Goal: Task Accomplishment & Management: Manage account settings

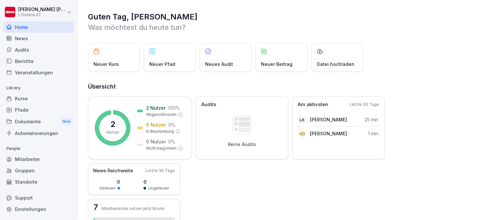
click at [34, 98] on div "Kurse" at bounding box center [38, 98] width 71 height 11
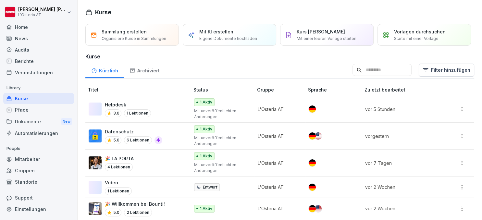
scroll to position [3, 0]
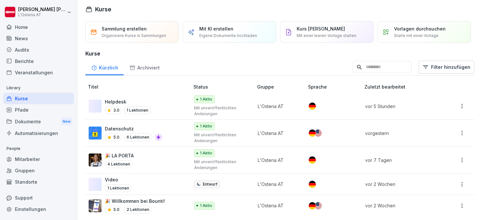
click at [172, 203] on div "🎉 Willkommen bei Bounti! 5.0 2 Lektionen" at bounding box center [136, 206] width 95 height 16
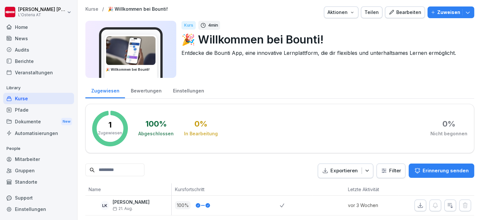
click at [399, 11] on div "Bearbeiten" at bounding box center [405, 12] width 33 height 7
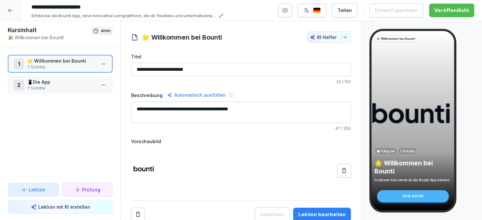
scroll to position [1, 0]
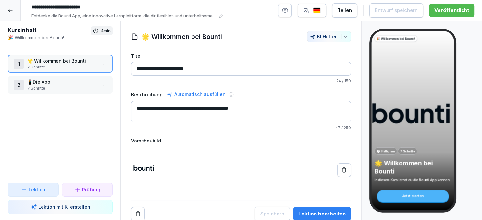
click at [315, 207] on button "Lektion bearbeiten" at bounding box center [322, 214] width 58 height 14
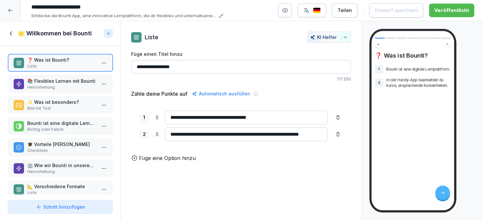
click at [70, 61] on p "❓ Was ist Bounti?" at bounding box center [61, 60] width 69 height 7
click at [75, 85] on p "Hervorhebung" at bounding box center [61, 87] width 69 height 6
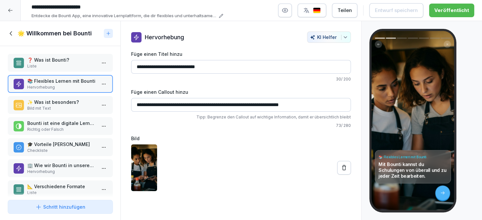
click at [79, 106] on p "Bild mit Text" at bounding box center [61, 109] width 69 height 6
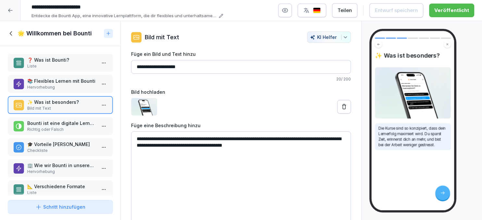
click at [81, 127] on p "Richtig oder Falsch" at bounding box center [61, 130] width 69 height 6
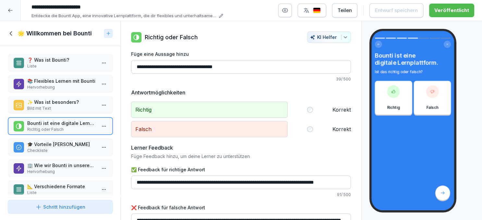
click at [81, 146] on p "🎓 Vorteile von Bountis Kursen" at bounding box center [61, 144] width 69 height 7
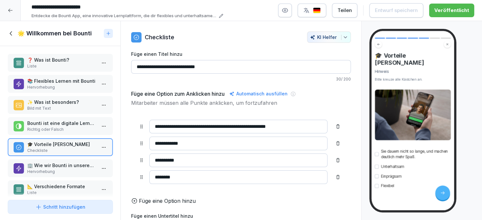
scroll to position [7, 0]
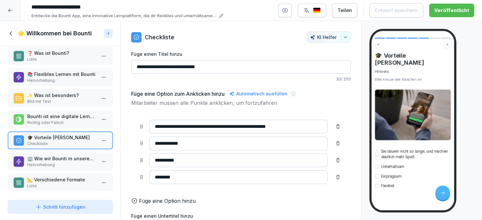
click at [80, 157] on p "🏢 Wie wir Bounti in unserem Unternehmen nutzen" at bounding box center [61, 158] width 69 height 7
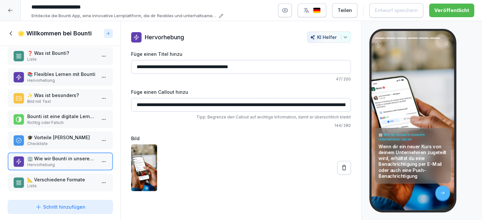
click at [67, 181] on p "📐 Verschiedene Formate" at bounding box center [61, 179] width 69 height 7
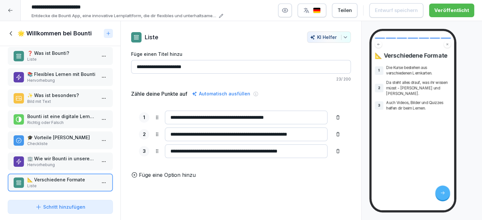
click at [10, 33] on icon at bounding box center [11, 33] width 2 height 4
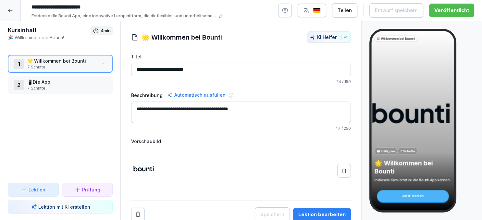
scroll to position [7, 0]
click at [58, 86] on p "7 Schritte" at bounding box center [61, 88] width 69 height 6
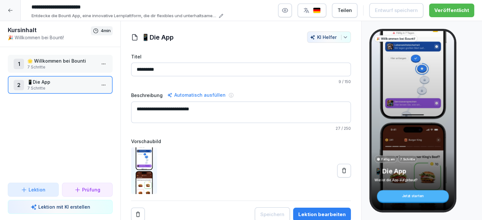
click at [69, 67] on p "7 Schritte" at bounding box center [61, 67] width 69 height 6
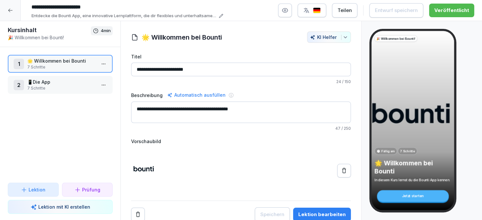
click at [314, 217] on div "Lektion bearbeiten" at bounding box center [322, 214] width 47 height 7
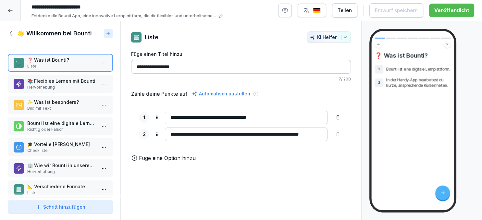
click at [67, 106] on p "Bild mit Text" at bounding box center [61, 109] width 69 height 6
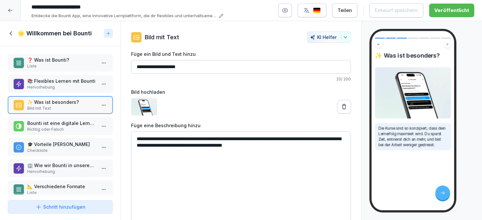
click at [82, 127] on p "Richtig oder Falsch" at bounding box center [61, 130] width 69 height 6
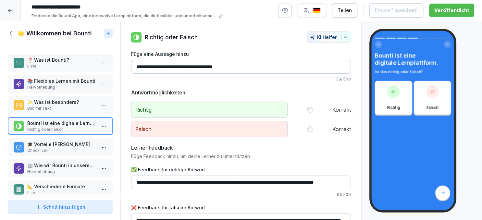
click at [79, 146] on p "🎓 Vorteile von Bountis Kursen" at bounding box center [61, 144] width 69 height 7
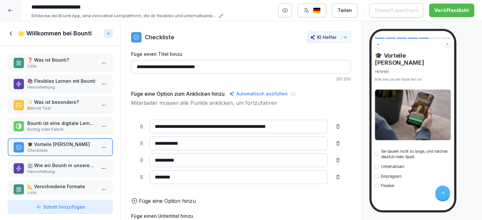
click at [13, 34] on icon at bounding box center [11, 33] width 7 height 7
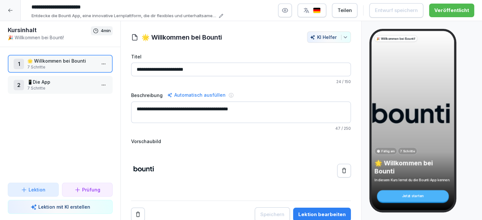
click at [63, 81] on p "📱Die App" at bounding box center [61, 82] width 69 height 7
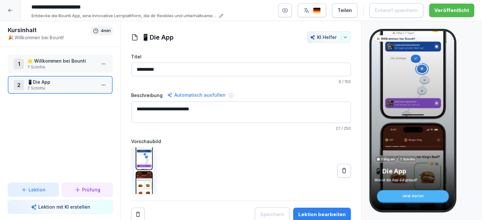
click at [312, 210] on button "Lektion bearbeiten" at bounding box center [322, 215] width 58 height 14
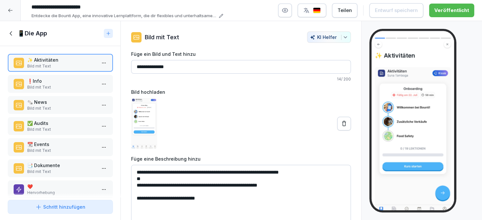
click at [53, 87] on p "Bild mit Text" at bounding box center [61, 87] width 69 height 6
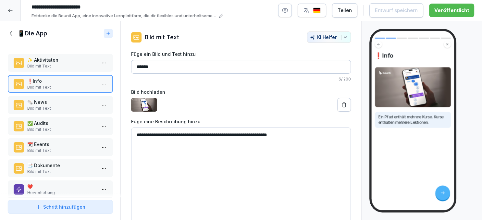
click at [54, 103] on p "🗞️ News" at bounding box center [61, 102] width 69 height 7
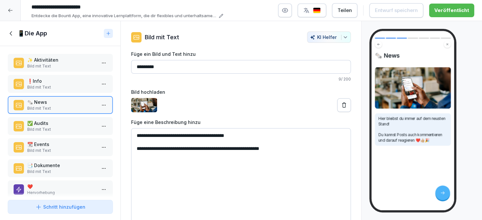
click at [59, 121] on p "✅ Audits" at bounding box center [61, 123] width 69 height 7
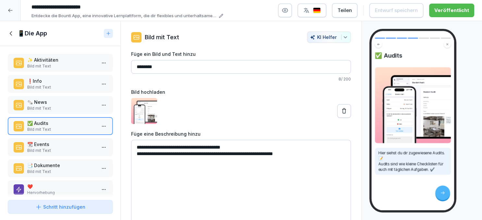
click at [65, 141] on p "📆 Events" at bounding box center [61, 144] width 69 height 7
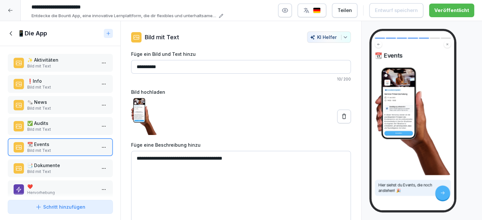
scroll to position [7, 0]
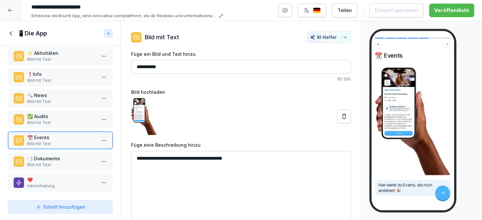
click at [65, 160] on p "📑 Dokumente" at bounding box center [61, 158] width 69 height 7
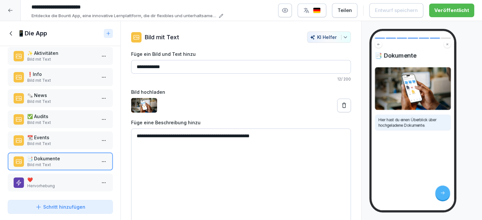
click at [66, 179] on p "❤️" at bounding box center [61, 179] width 69 height 7
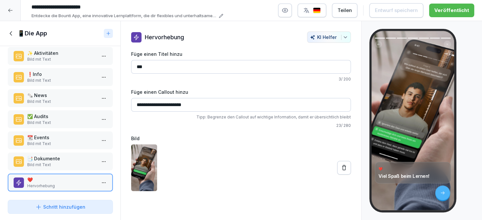
click at [76, 162] on p "Bild mit Text" at bounding box center [61, 165] width 69 height 6
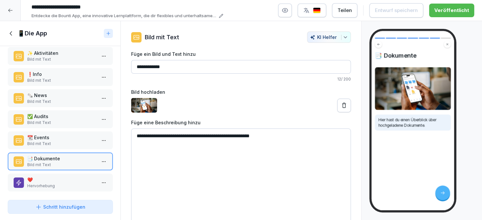
click at [12, 33] on icon at bounding box center [11, 33] width 7 height 7
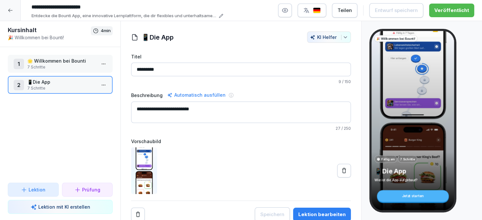
scroll to position [7, 0]
click at [5, 9] on div at bounding box center [10, 10] width 21 height 21
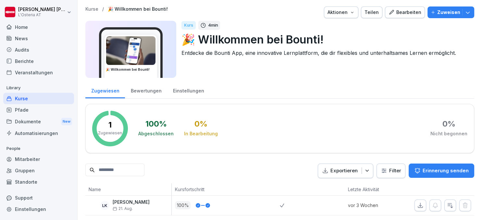
click at [26, 96] on div "Kurse" at bounding box center [38, 98] width 71 height 11
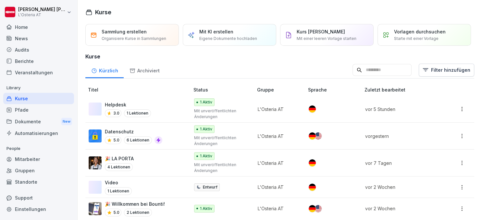
scroll to position [3, 0]
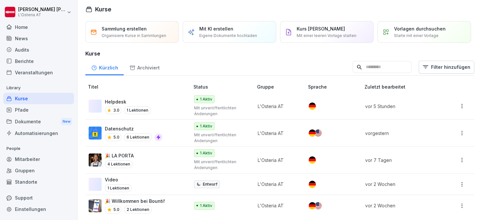
click at [155, 158] on div "🎉 LA PORTA 4 Lektionen" at bounding box center [136, 160] width 95 height 16
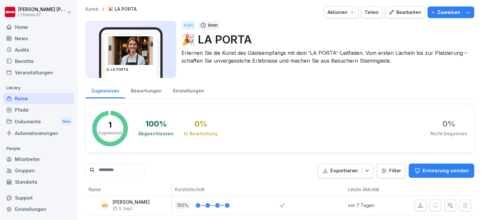
click at [410, 13] on div "Bearbeiten" at bounding box center [405, 12] width 33 height 7
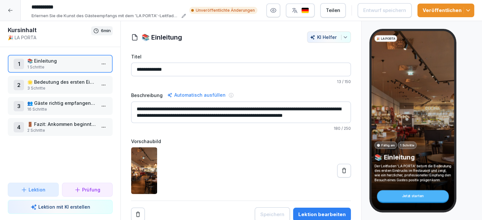
scroll to position [1, 0]
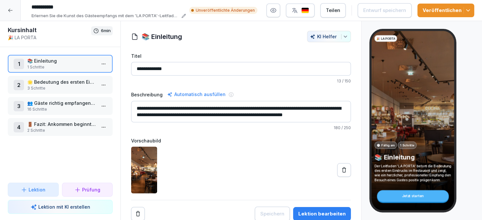
click at [312, 207] on button "Lektion bearbeiten" at bounding box center [322, 214] width 58 height 14
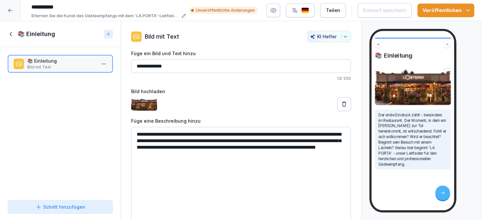
scroll to position [4, 0]
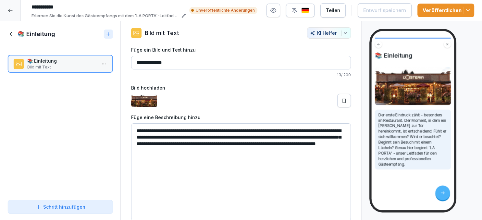
click at [73, 206] on div "Schritt hinzufügen" at bounding box center [60, 207] width 50 height 7
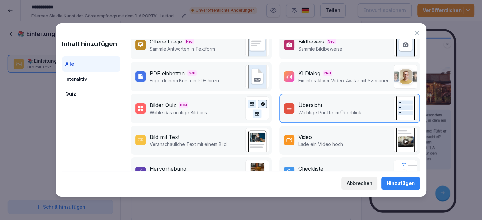
scroll to position [0, 0]
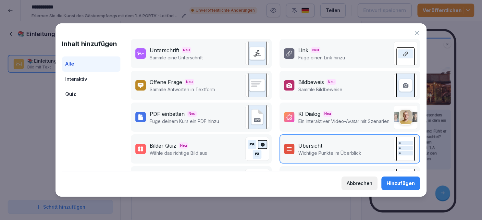
click at [354, 184] on div "Abbrechen" at bounding box center [360, 183] width 26 height 7
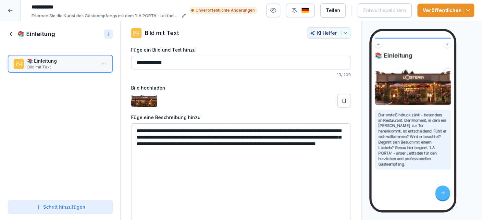
scroll to position [4, 0]
click at [11, 34] on icon at bounding box center [11, 34] width 7 height 7
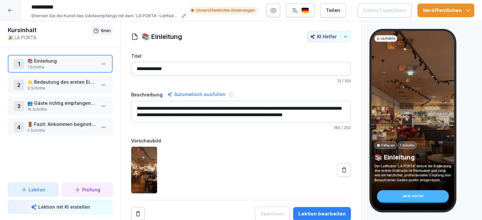
click at [53, 85] on p "3 Schritte" at bounding box center [61, 88] width 69 height 6
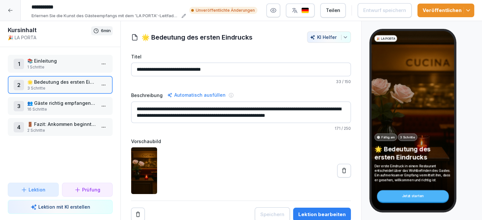
click at [316, 211] on div "Lektion bearbeiten" at bounding box center [322, 214] width 47 height 7
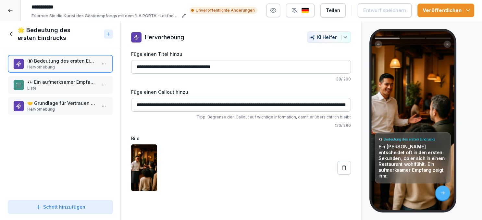
click at [73, 82] on p "👀 Ein aufmerksamer Empfang zeigt ihm" at bounding box center [61, 82] width 69 height 7
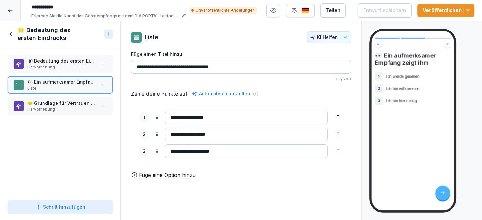
click at [73, 103] on p "🤝 Grundlage für Vertrauen und Zufriedenheit" at bounding box center [61, 103] width 69 height 7
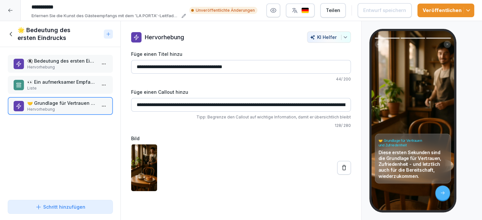
click at [71, 66] on p "Hervorhebung" at bounding box center [61, 67] width 69 height 6
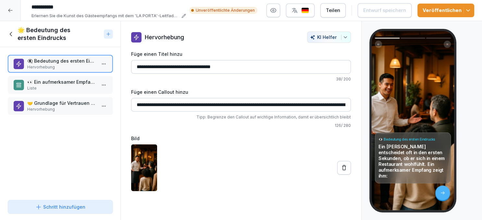
click at [11, 34] on icon at bounding box center [11, 34] width 7 height 7
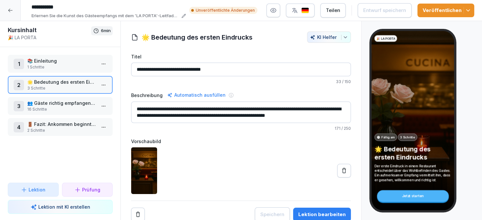
click at [45, 103] on p "👥 Gäste richtig empfangen und platzieren" at bounding box center [61, 103] width 69 height 7
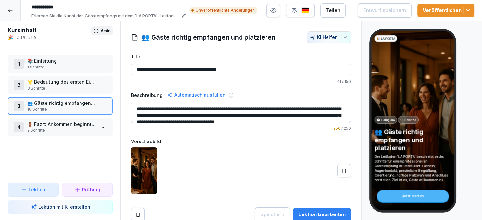
click at [323, 211] on div "Lektion bearbeiten" at bounding box center [322, 214] width 47 height 7
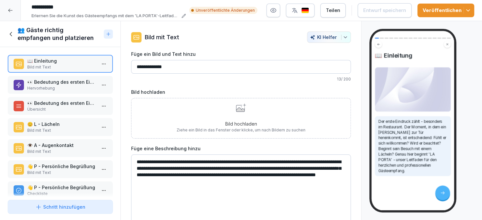
click at [58, 83] on p "👀 Bedeutung des ersten Eindrucks" at bounding box center [61, 82] width 69 height 7
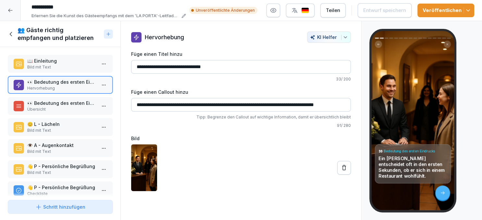
click at [62, 102] on p "👀 Bedeutung des ersten Eindrucks" at bounding box center [61, 103] width 69 height 7
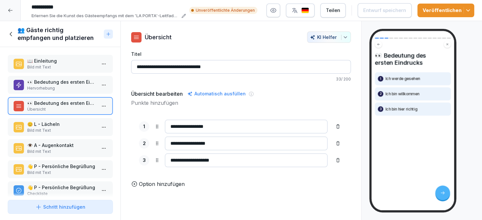
click at [73, 124] on p "😊 L - Lächeln" at bounding box center [61, 124] width 69 height 7
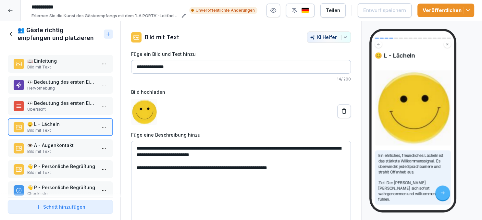
click at [78, 140] on div "👁️ A - Augenkontakt Bild mit Text" at bounding box center [60, 148] width 105 height 18
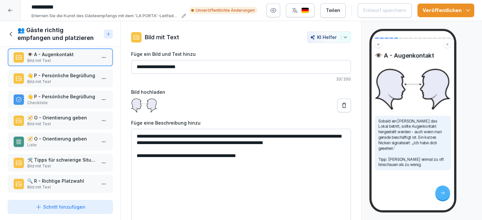
scroll to position [92, 0]
click at [77, 121] on p "Bild mit Text" at bounding box center [61, 124] width 69 height 6
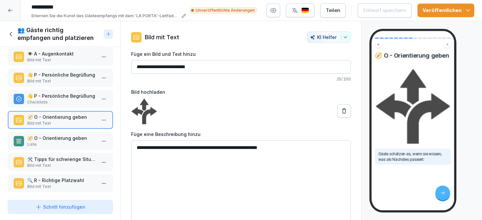
click at [77, 142] on p "Liste" at bounding box center [61, 145] width 69 height 6
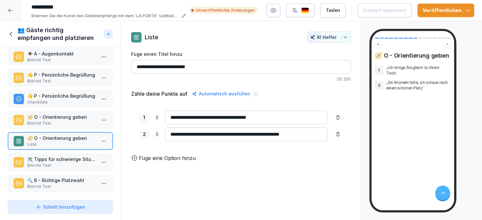
click at [76, 158] on p "🛠️ Tipps für schwierige Situationen" at bounding box center [61, 159] width 69 height 7
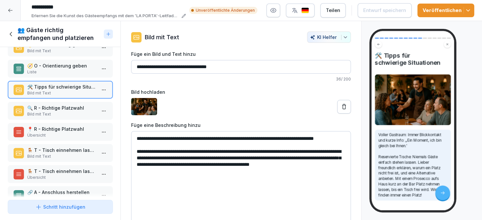
scroll to position [167, 0]
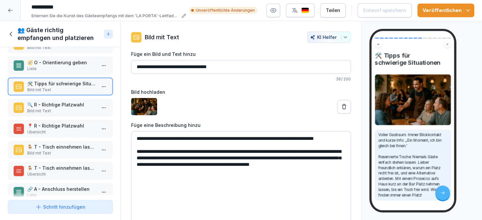
click at [75, 145] on p "🪑 T - Tisch einnehmen lassen" at bounding box center [61, 147] width 69 height 7
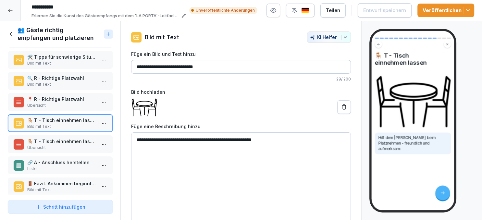
scroll to position [196, 0]
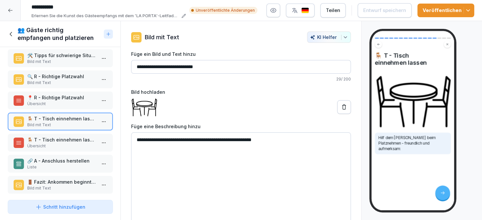
click at [73, 143] on p "Übersicht" at bounding box center [61, 146] width 69 height 6
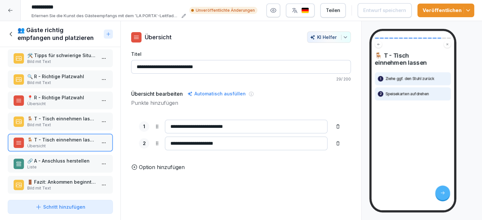
click at [74, 158] on p "🔗 A - Anschluss herstellen" at bounding box center [61, 161] width 69 height 7
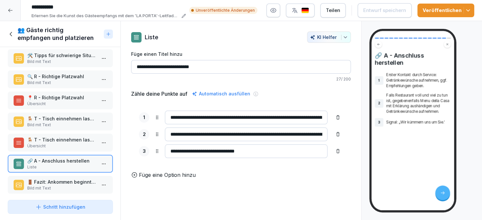
click at [75, 176] on div "🚪 Fazit: Ankommen beginnt an der Tür Bild mit Text" at bounding box center [60, 185] width 105 height 18
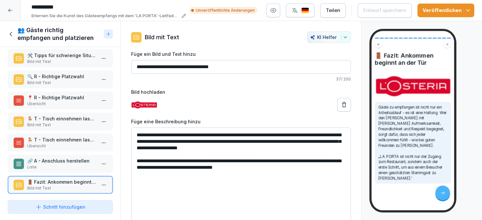
click at [12, 37] on icon at bounding box center [11, 34] width 7 height 7
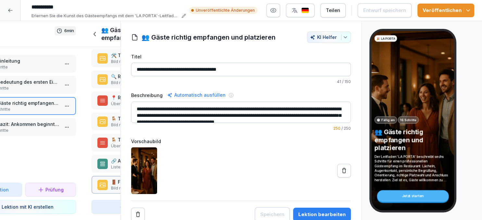
scroll to position [196, 0]
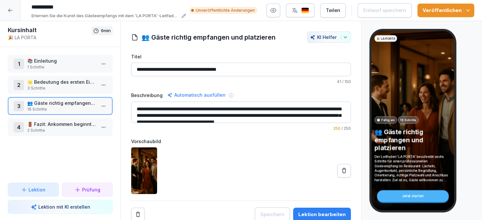
click at [12, 12] on icon at bounding box center [10, 10] width 5 height 5
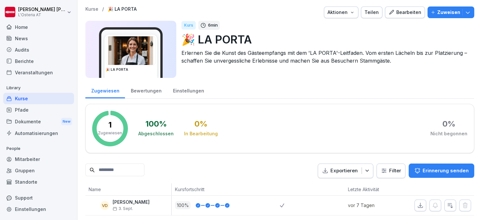
click at [31, 40] on div "News" at bounding box center [38, 38] width 71 height 11
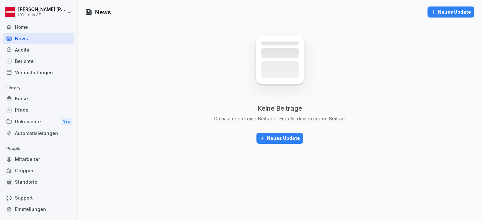
click at [32, 99] on div "Kurse" at bounding box center [38, 98] width 71 height 11
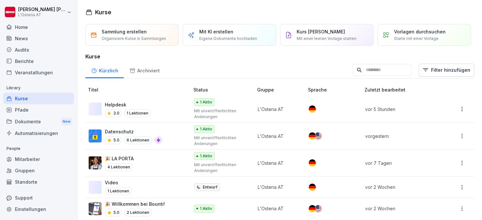
scroll to position [3, 0]
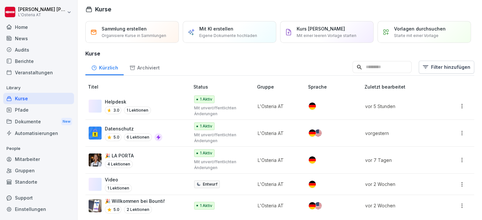
click at [34, 99] on div "Kurse" at bounding box center [38, 98] width 71 height 11
click at [43, 123] on div "Dokumente New" at bounding box center [38, 122] width 71 height 12
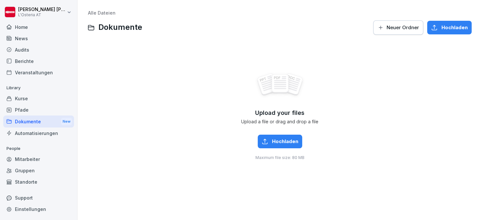
click at [406, 28] on span "Neuer Ordner" at bounding box center [403, 27] width 32 height 7
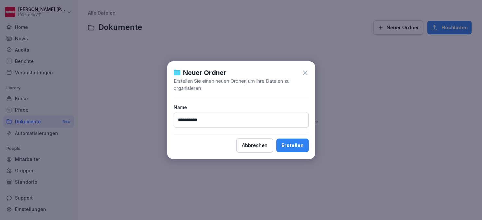
type input "**********"
click at [276, 139] on button "Erstellen" at bounding box center [292, 146] width 32 height 14
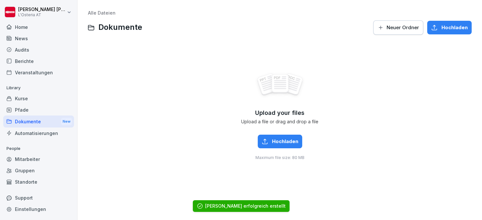
click at [34, 121] on div "Dokumente New" at bounding box center [38, 122] width 71 height 12
click at [23, 118] on div "Dokumente New" at bounding box center [38, 122] width 71 height 12
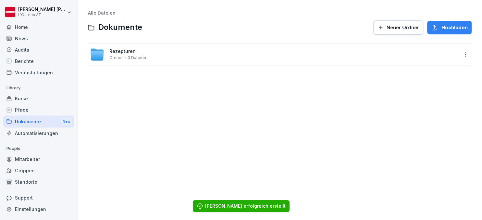
click at [23, 112] on div "Pfade" at bounding box center [38, 109] width 71 height 11
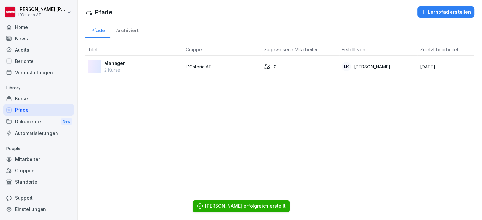
click at [23, 120] on div "Dokumente New" at bounding box center [38, 122] width 71 height 12
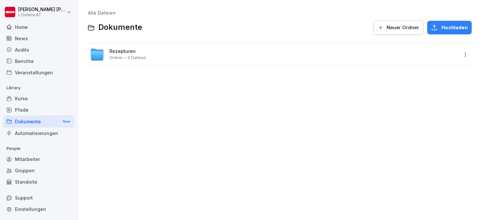
click at [129, 49] on span "Rezepturen" at bounding box center [122, 52] width 26 height 6
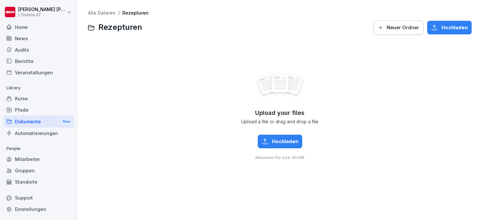
click at [410, 22] on button "Neuer Ordner" at bounding box center [399, 27] width 50 height 14
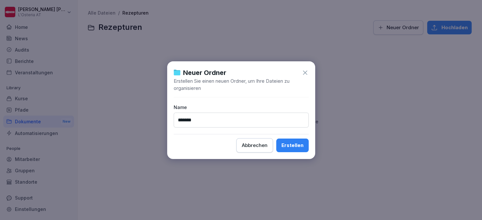
type input "*******"
click at [276, 139] on button "Erstellen" at bounding box center [292, 146] width 32 height 14
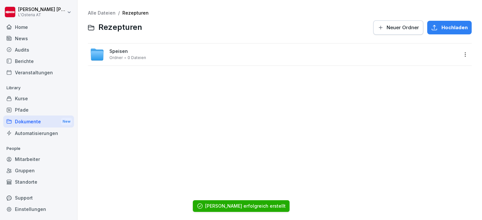
click at [121, 52] on span "Speisen" at bounding box center [118, 52] width 19 height 6
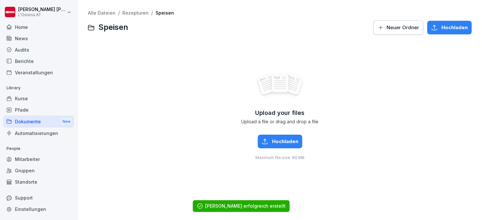
click at [405, 27] on span "Neuer Ordner" at bounding box center [403, 27] width 32 height 7
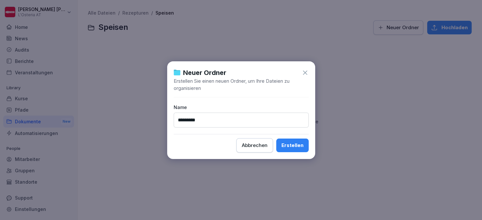
type input "*********"
click at [276, 139] on button "Erstellen" at bounding box center [292, 146] width 32 height 14
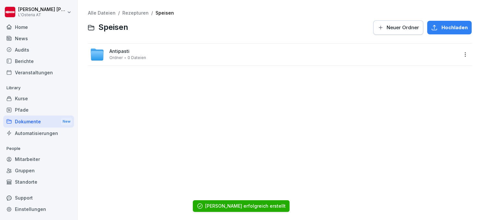
click at [120, 53] on span "Antipasti" at bounding box center [119, 52] width 20 height 6
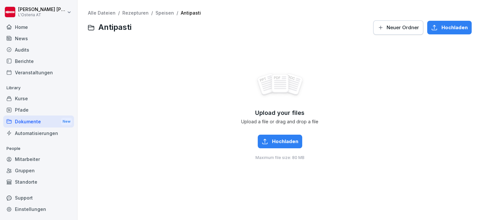
click at [98, 11] on link "Alle Dateien" at bounding box center [102, 13] width 28 height 6
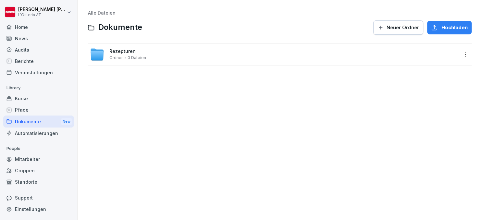
click at [464, 55] on html "Manfred Schneider L'Osteria AT Home News Audits Berichte Veranstaltungen Librar…" at bounding box center [241, 110] width 482 height 220
click at [428, 68] on div "Details" at bounding box center [427, 68] width 16 height 8
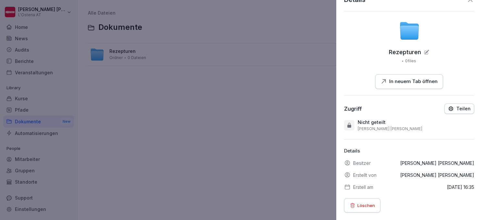
scroll to position [5, 0]
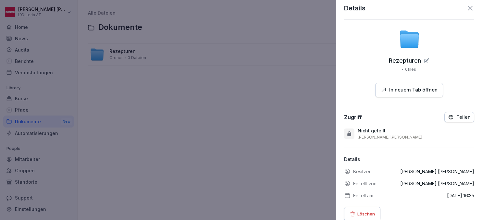
click at [458, 114] on div "Teilen" at bounding box center [459, 117] width 23 height 6
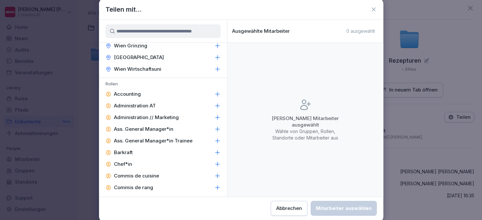
scroll to position [211, 0]
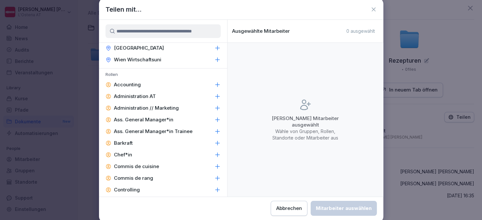
click at [271, 206] on button "Abbrechen" at bounding box center [289, 208] width 37 height 15
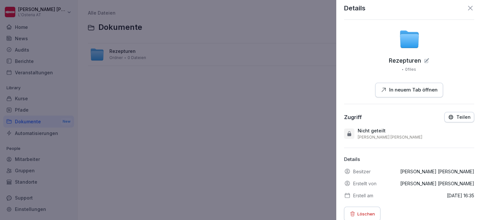
click at [172, 155] on div at bounding box center [241, 110] width 482 height 220
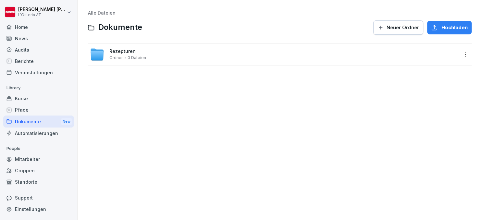
click at [231, 92] on div "Alle Dateien Dokumente Neuer Ordner Hochladen Rezepturen Ordner 0 Dateien" at bounding box center [280, 110] width 395 height 211
click at [257, 92] on div "Alle Dateien Dokumente Neuer Ordner Hochladen Rezepturen Ordner 0 Dateien" at bounding box center [280, 110] width 395 height 211
click at [254, 93] on div "Alle Dateien Dokumente Neuer Ordner Hochladen Rezepturen Ordner 0 Dateien" at bounding box center [280, 110] width 395 height 211
click at [27, 51] on div "Audits" at bounding box center [38, 49] width 71 height 11
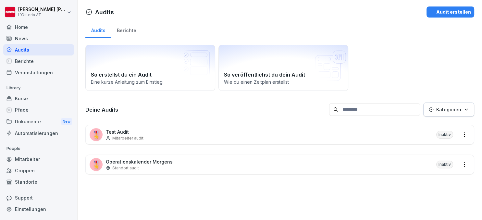
click at [27, 50] on div "Audits" at bounding box center [38, 49] width 71 height 11
click at [449, 14] on div "Audit erstellen" at bounding box center [450, 11] width 41 height 7
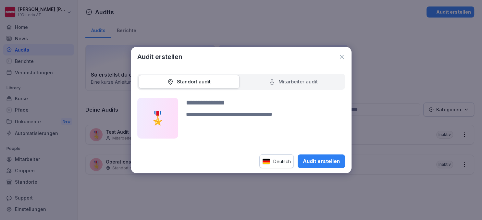
click at [270, 83] on icon at bounding box center [272, 82] width 6 height 6
click at [206, 83] on div "Standort audit" at bounding box center [189, 81] width 44 height 7
click at [345, 55] on icon at bounding box center [342, 57] width 6 height 6
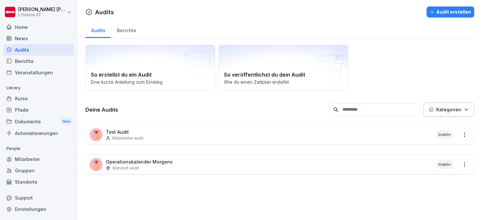
click at [28, 103] on div "Kurse" at bounding box center [38, 98] width 71 height 11
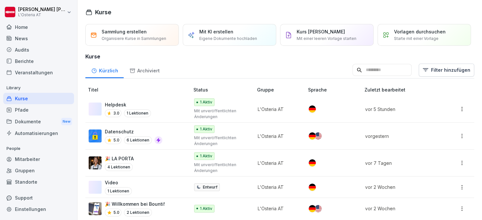
scroll to position [3, 0]
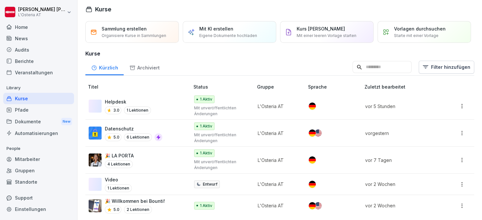
click at [158, 159] on div "🎉 LA PORTA 4 Lektionen" at bounding box center [136, 160] width 95 height 16
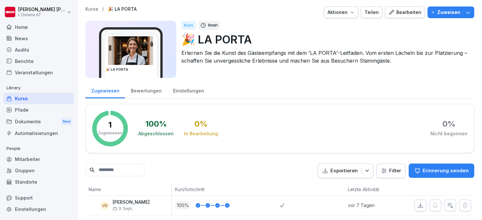
click at [401, 14] on div "Bearbeiten" at bounding box center [405, 12] width 33 height 7
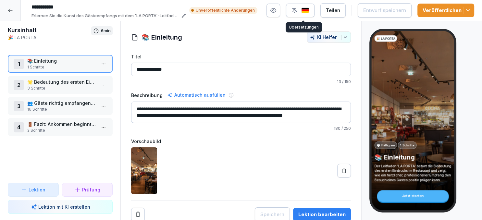
click at [305, 8] on img "button" at bounding box center [305, 10] width 8 height 6
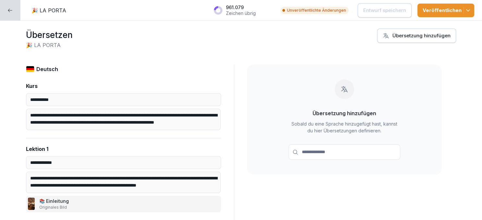
click at [402, 33] on div "Übersetzung hinzufügen" at bounding box center [417, 35] width 68 height 7
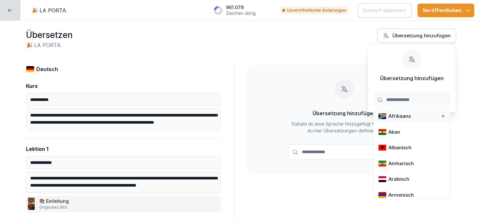
click at [405, 98] on input at bounding box center [412, 100] width 77 height 15
type input "***"
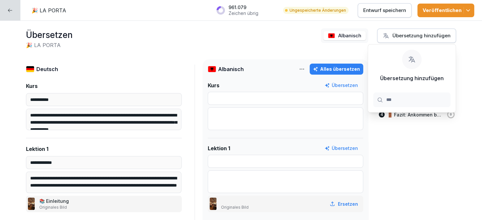
click at [346, 50] on div "**********" at bounding box center [241, 120] width 482 height 199
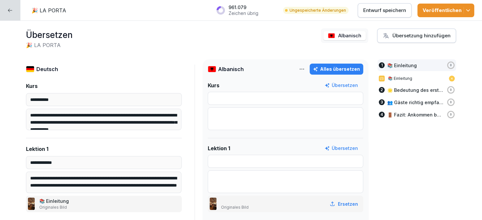
click at [343, 70] on div "Alles übersetzen" at bounding box center [336, 69] width 47 height 7
type input "**********"
type textarea "**********"
type input "**********"
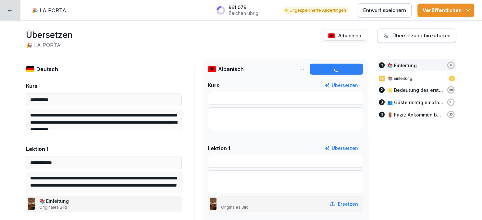
type input "**********"
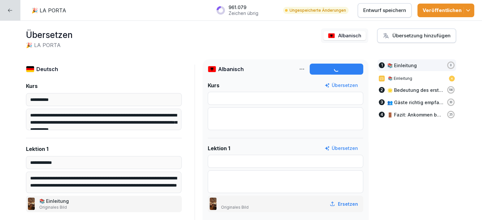
type input "**********"
type input "********"
type textarea "**********"
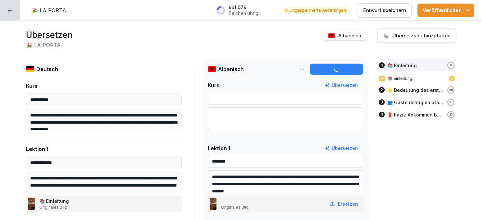
type input "********"
type textarea "**********"
type input "*******"
type textarea "**********"
type input "**********"
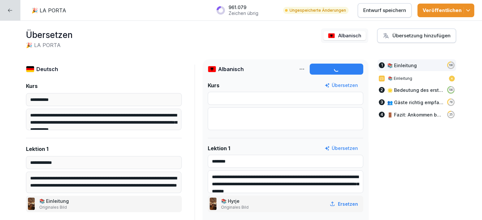
type textarea "**********"
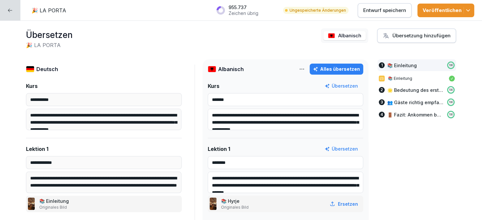
click at [13, 12] on div at bounding box center [10, 10] width 20 height 20
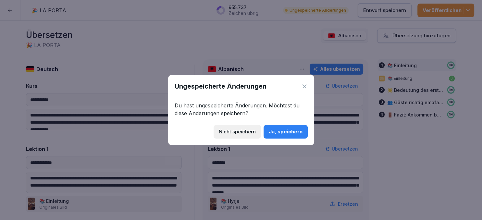
click at [227, 129] on div "Nicht speichern" at bounding box center [237, 131] width 37 height 7
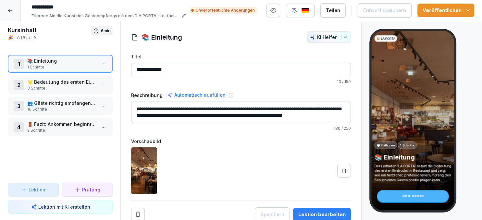
click at [12, 16] on div at bounding box center [10, 10] width 21 height 21
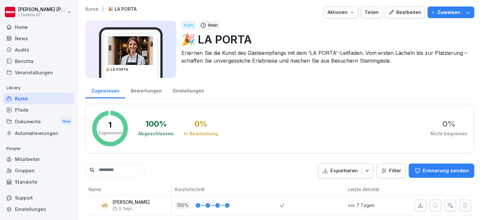
scroll to position [1, 0]
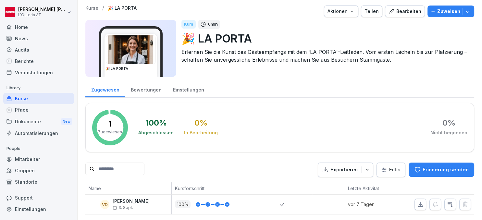
click at [94, 11] on div "Kurse / 🎉 LA PORTA Aktionen Teilen Bearbeiten Zuweisen" at bounding box center [279, 12] width 389 height 12
click at [93, 8] on p "Kurse" at bounding box center [91, 9] width 13 height 6
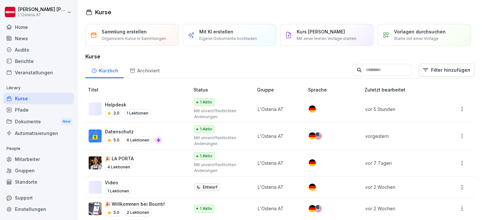
scroll to position [3, 0]
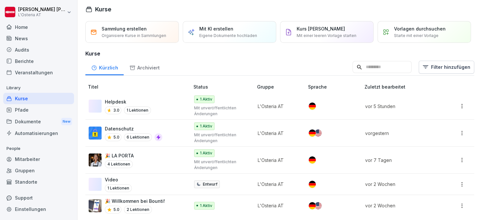
click at [50, 109] on div "Pfade" at bounding box center [38, 109] width 71 height 11
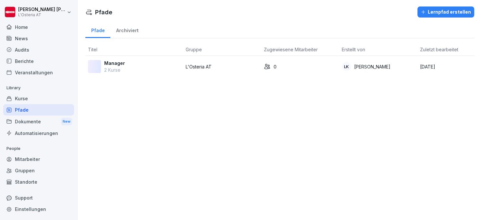
click at [118, 64] on p "Manager" at bounding box center [114, 63] width 21 height 7
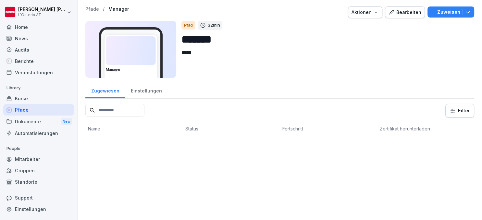
click at [400, 13] on div "Bearbeiten" at bounding box center [405, 12] width 33 height 7
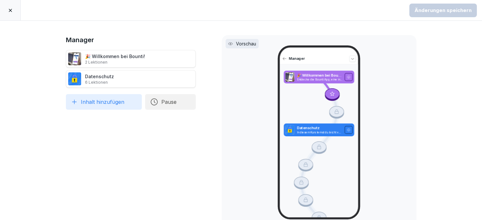
click at [12, 10] on icon at bounding box center [10, 10] width 5 height 5
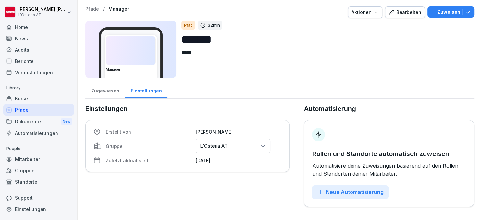
click at [27, 98] on div "Kurse" at bounding box center [38, 98] width 71 height 11
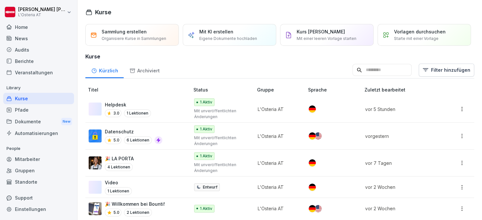
scroll to position [3, 0]
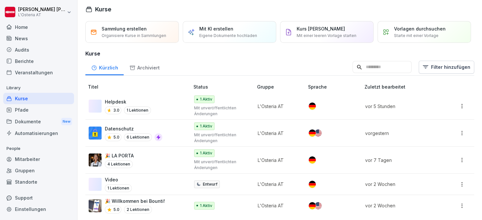
click at [35, 71] on div "Veranstaltungen" at bounding box center [38, 72] width 71 height 11
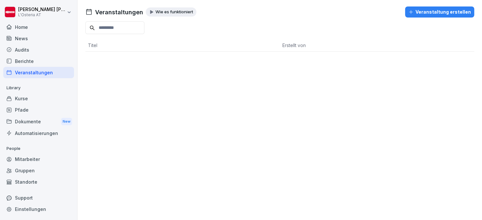
click at [184, 13] on p "Wie es funktioniert" at bounding box center [175, 11] width 38 height 5
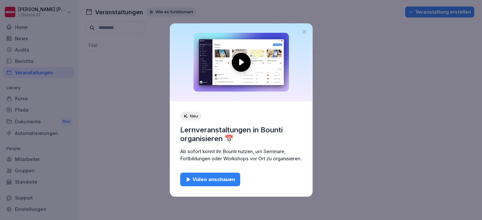
click at [212, 177] on button "Video anschauen" at bounding box center [210, 180] width 60 height 14
click at [303, 30] on icon at bounding box center [304, 32] width 4 height 4
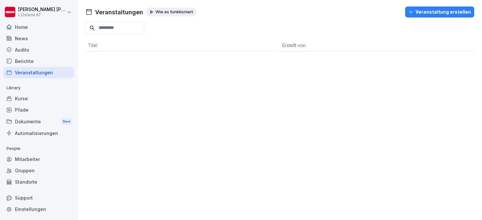
click at [19, 42] on div "News" at bounding box center [38, 38] width 71 height 11
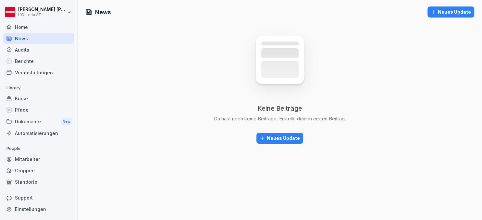
click at [104, 15] on h1 "News" at bounding box center [103, 12] width 16 height 9
click at [199, 79] on div "Keine Beiträge Du hast noch keine Beiträge. Erstelle deinen ersten Beitrag. Neu…" at bounding box center [280, 87] width 195 height 133
click at [286, 139] on div "Neues Update" at bounding box center [280, 138] width 40 height 7
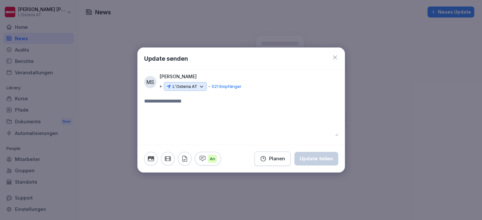
click at [203, 87] on icon at bounding box center [202, 87] width 6 height 6
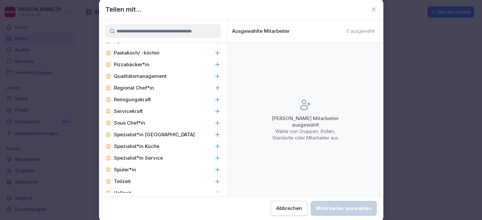
scroll to position [544, 0]
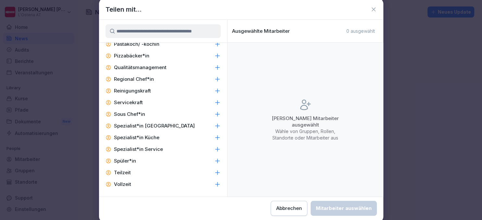
click at [372, 10] on icon at bounding box center [374, 9] width 6 height 6
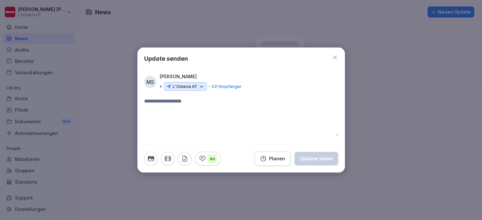
click at [335, 56] on icon at bounding box center [335, 57] width 6 height 6
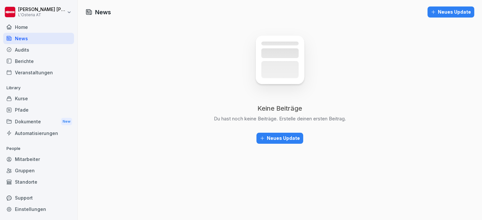
click at [24, 21] on div "Home" at bounding box center [38, 26] width 71 height 11
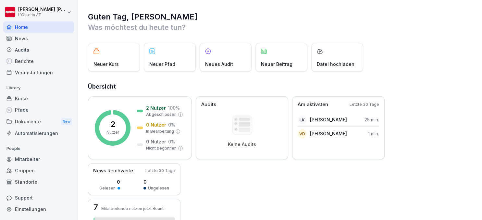
click at [45, 183] on div "Standorte" at bounding box center [38, 181] width 71 height 11
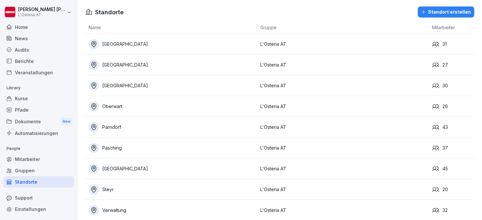
click at [22, 25] on div "Home" at bounding box center [38, 26] width 71 height 11
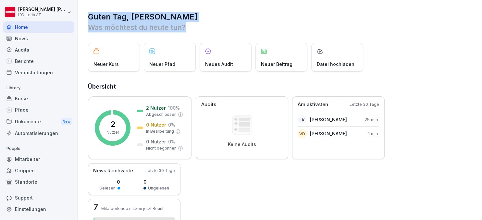
drag, startPoint x: 199, startPoint y: 29, endPoint x: 86, endPoint y: 15, distance: 114.0
click at [86, 15] on div "Guten Tag, [PERSON_NAME] Was möchtest du [DATE] tun? Neuer Kurs Neuer Pfad Neue…" at bounding box center [280, 202] width 405 height 404
click at [215, 21] on h1 "Guten Tag, [PERSON_NAME]" at bounding box center [280, 17] width 385 height 10
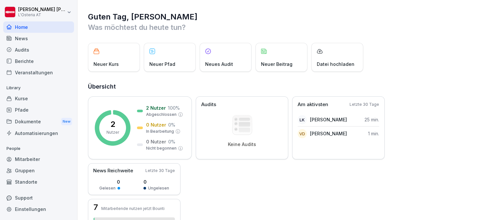
click at [36, 96] on div "Kurse" at bounding box center [38, 98] width 71 height 11
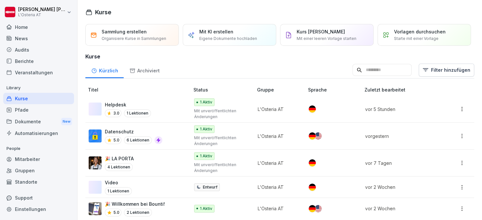
click at [39, 8] on html "[PERSON_NAME] L'Osteria AT Home News Audits Berichte Veranstaltungen Library Ku…" at bounding box center [241, 110] width 482 height 220
click at [33, 42] on div "Abmelden" at bounding box center [41, 41] width 64 height 12
